Goal: Ask a question: Seek information or help from site administrators or community

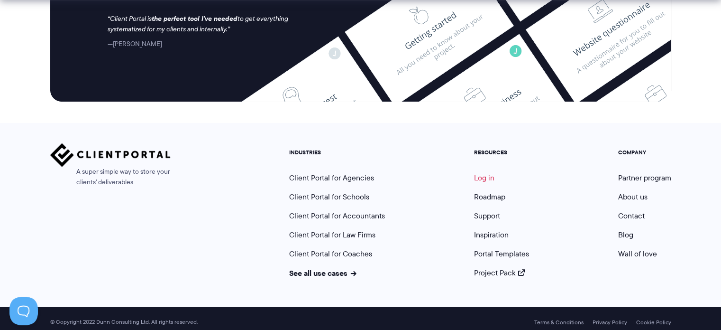
click at [481, 172] on link "Log in" at bounding box center [484, 177] width 20 height 11
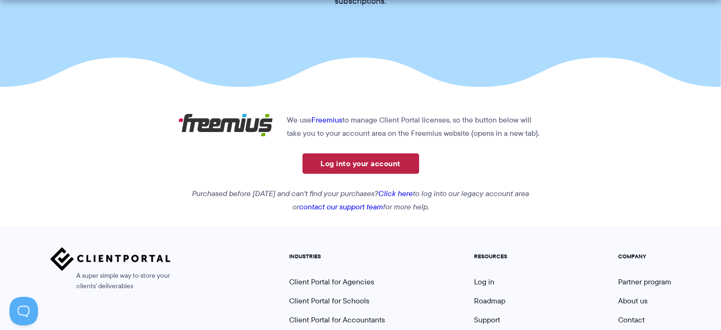
click at [345, 161] on link "Log into your account" at bounding box center [361, 163] width 117 height 20
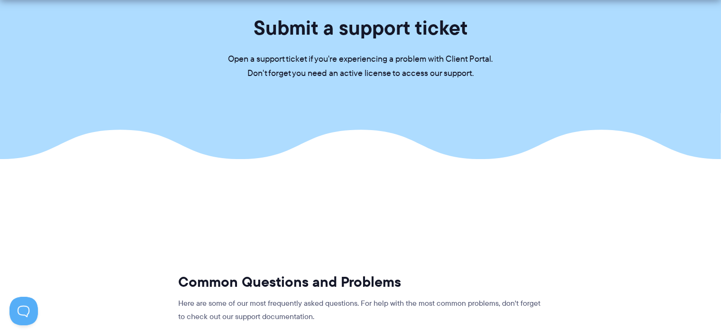
scroll to position [95, 0]
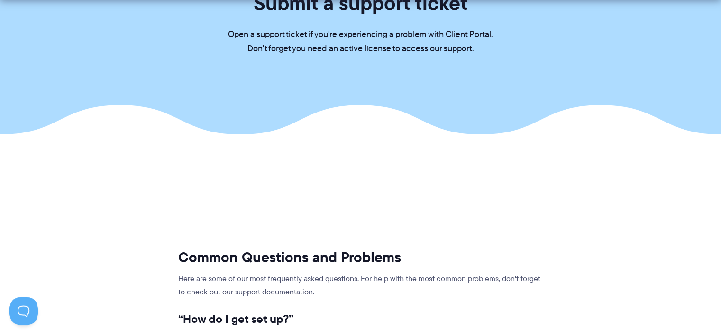
click at [229, 94] on section "Submit a support ticket Open a support ticket if you're experiencing a problem …" at bounding box center [360, 19] width 721 height 229
